Goal: Information Seeking & Learning: Check status

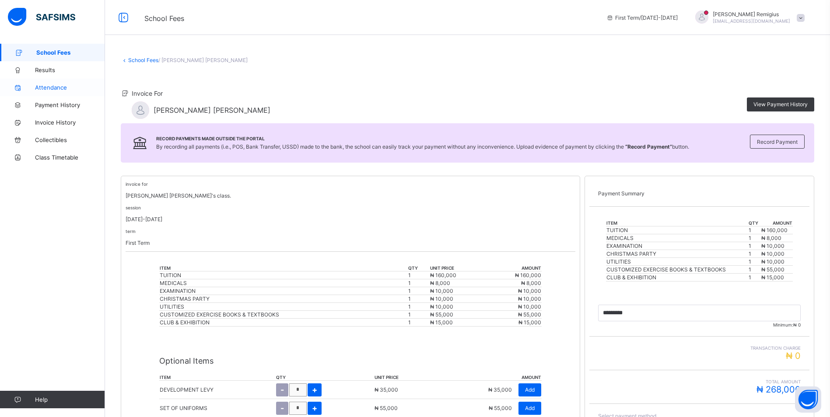
scroll to position [135, 0]
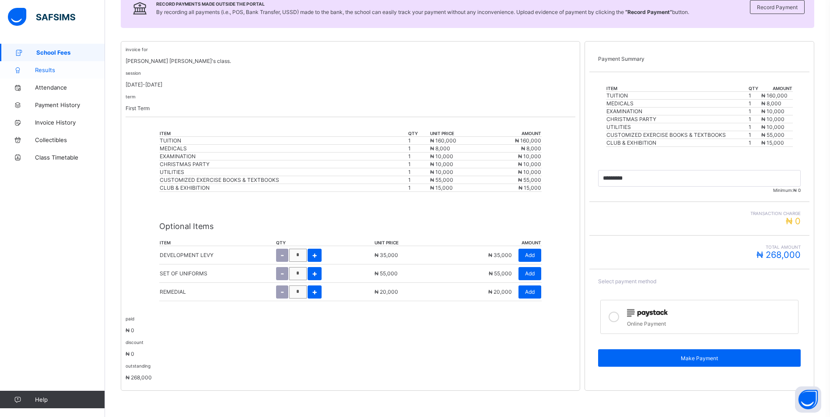
click at [43, 68] on span "Results" at bounding box center [70, 69] width 70 height 7
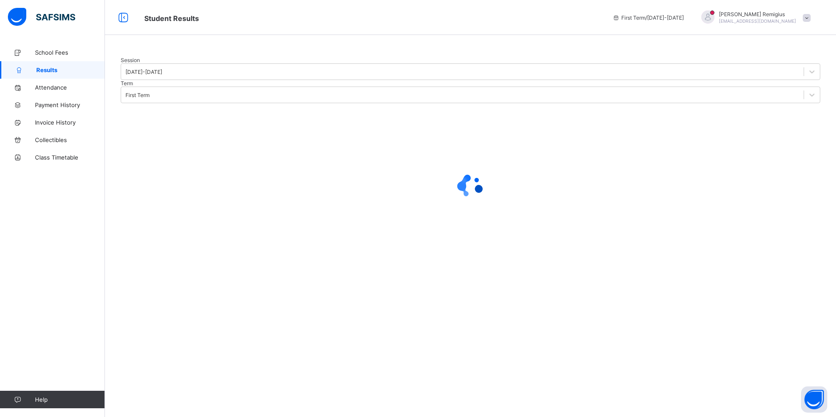
click at [292, 57] on div at bounding box center [471, 57] width 700 height 0
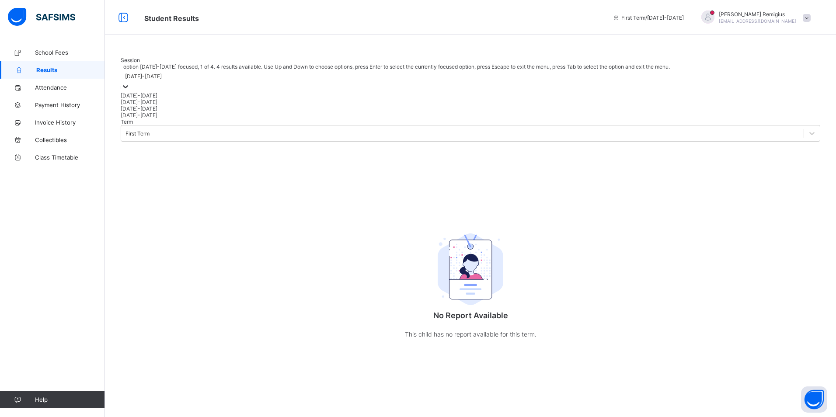
click at [130, 92] on div at bounding box center [125, 87] width 9 height 10
click at [150, 105] on div "[DATE]-[DATE]" at bounding box center [471, 102] width 700 height 7
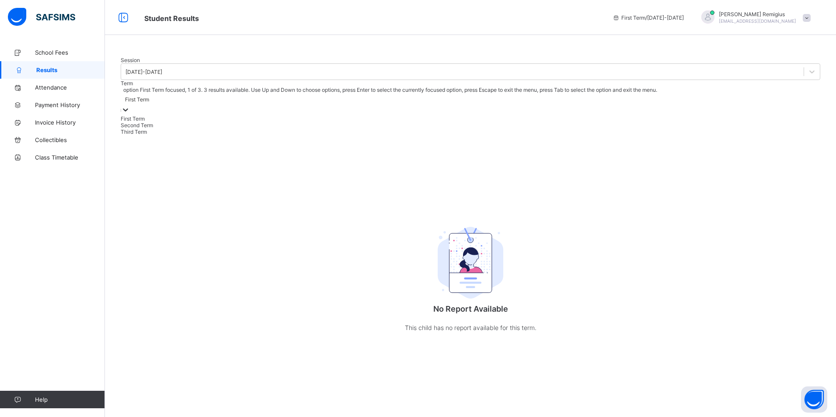
click at [130, 114] on icon at bounding box center [125, 109] width 9 height 9
click at [248, 135] on div "Third Term" at bounding box center [471, 132] width 700 height 7
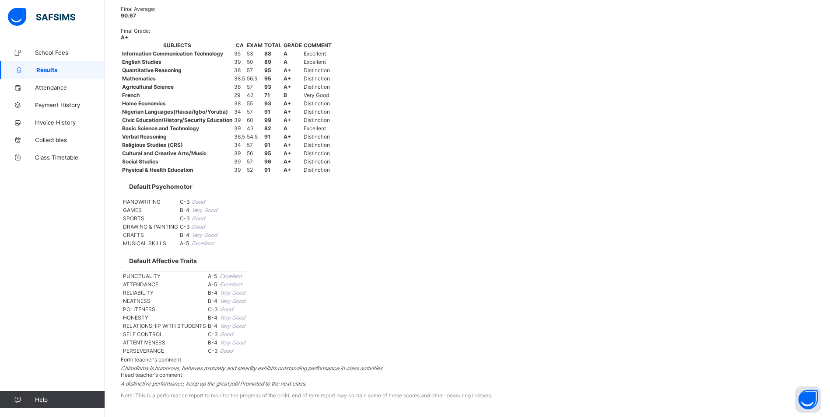
scroll to position [772, 0]
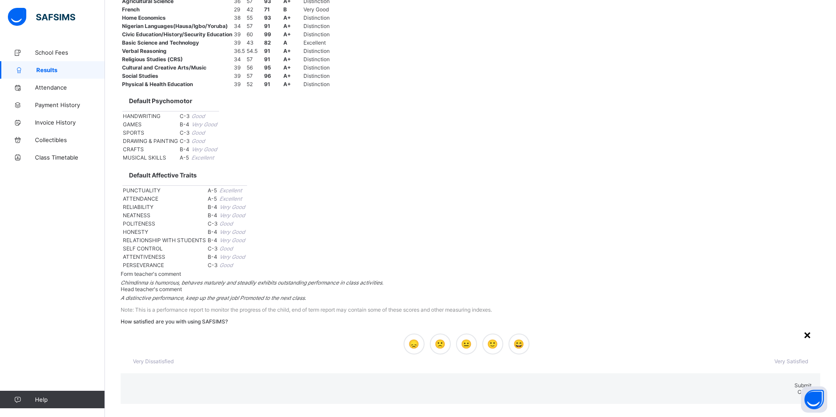
click at [803, 327] on div "×" at bounding box center [807, 334] width 8 height 15
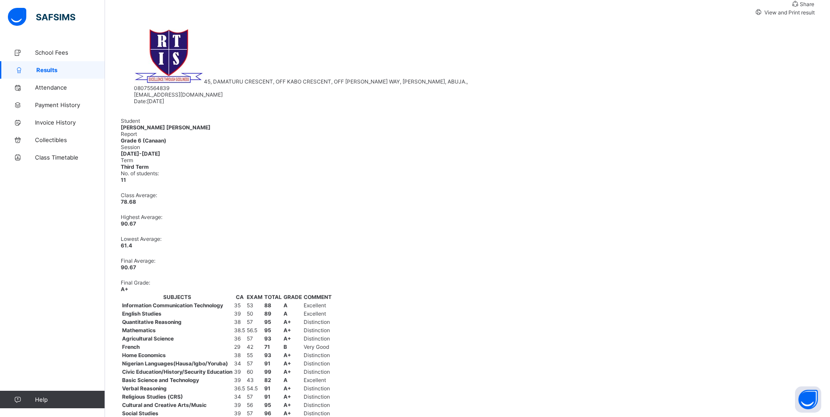
scroll to position [160, 0]
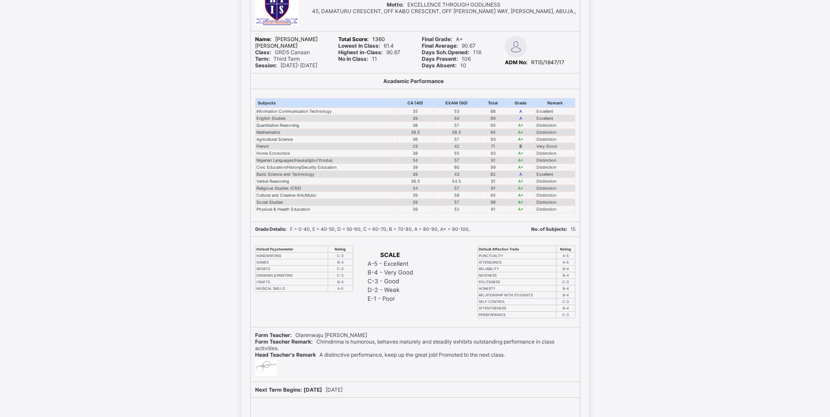
scroll to position [60, 0]
